Goal: Transaction & Acquisition: Purchase product/service

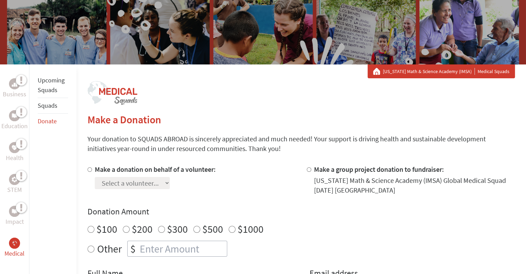
scroll to position [77, 0]
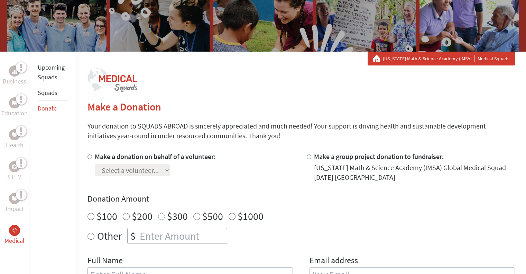
click at [87, 156] on input "Make a donation on behalf of a volunteer:" at bounding box center [89, 156] width 4 height 4
radio input "true"
click at [158, 169] on select "Select a volunteer... [PERSON_NAME] [PERSON_NAME] [PERSON_NAME] [PERSON_NAME] […" at bounding box center [132, 170] width 75 height 12
click at [310, 233] on div "Other $" at bounding box center [300, 236] width 427 height 16
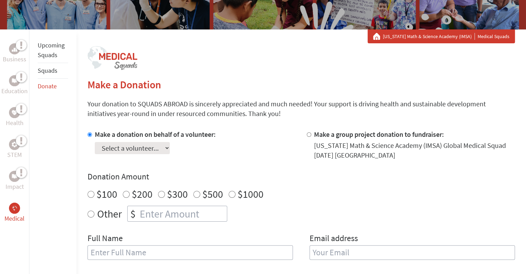
scroll to position [0, 0]
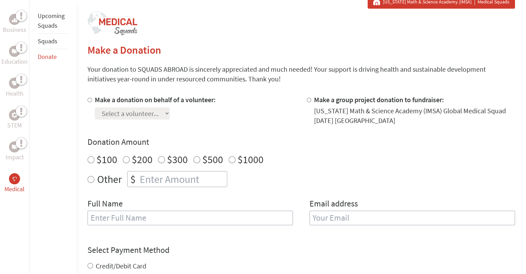
scroll to position [132, 0]
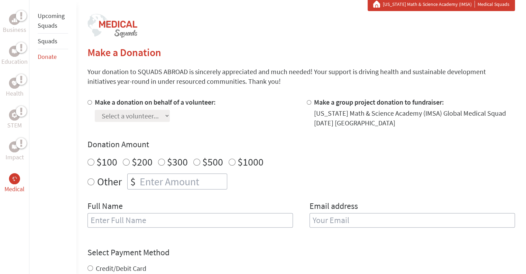
click at [90, 103] on input "Make a donation on behalf of a volunteer:" at bounding box center [89, 102] width 4 height 4
radio input "true"
click at [133, 114] on select "Select a volunteer... [PERSON_NAME] [PERSON_NAME] [PERSON_NAME] [PERSON_NAME] […" at bounding box center [132, 116] width 75 height 12
select select "7C2B5882-7F52-11F0-9E6E-42010A400005"
click at [95, 110] on select "Select a volunteer... [PERSON_NAME] [PERSON_NAME] [PERSON_NAME] [PERSON_NAME] […" at bounding box center [132, 116] width 75 height 12
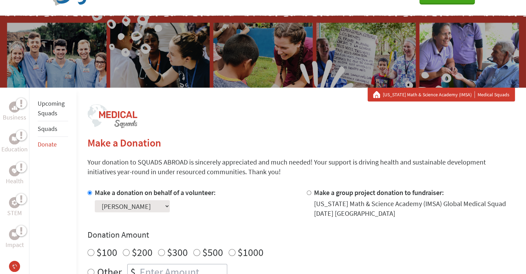
scroll to position [33, 0]
